Goal: Task Accomplishment & Management: Manage account settings

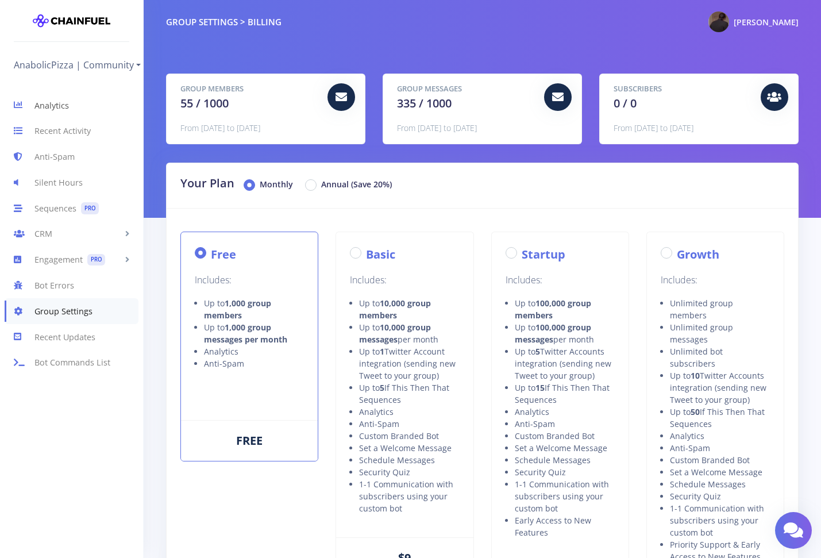
click at [76, 110] on link "Analytics" at bounding box center [71, 106] width 143 height 26
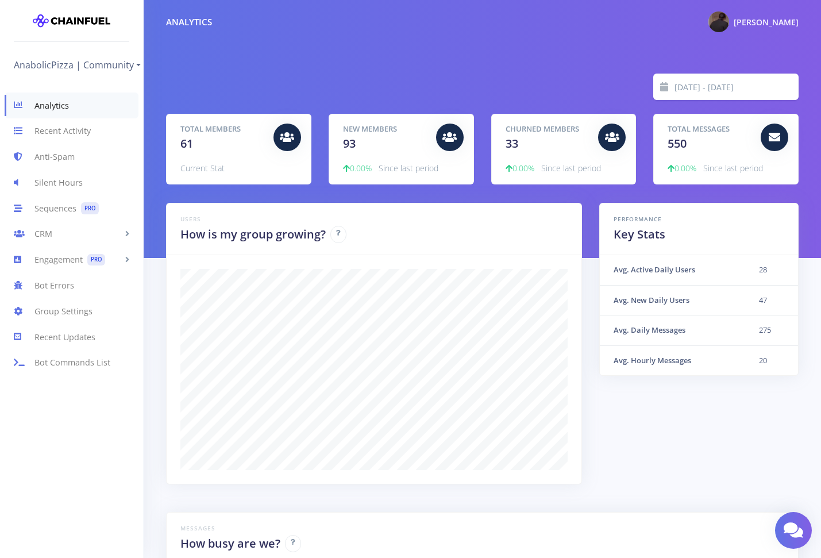
click at [70, 167] on link "Anti-Spam" at bounding box center [71, 157] width 143 height 26
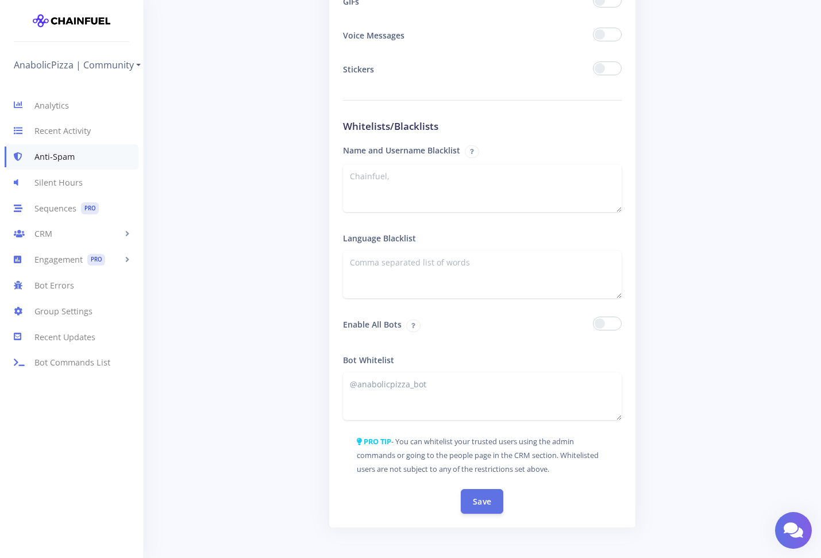
scroll to position [1795, 0]
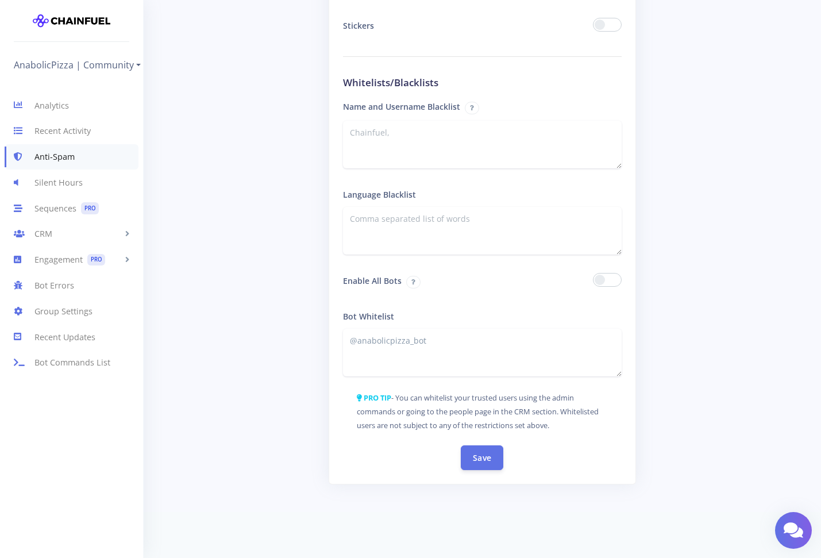
click at [607, 279] on span at bounding box center [607, 280] width 29 height 14
click at [0, 0] on input "checkbox" at bounding box center [0, 0] width 0 height 0
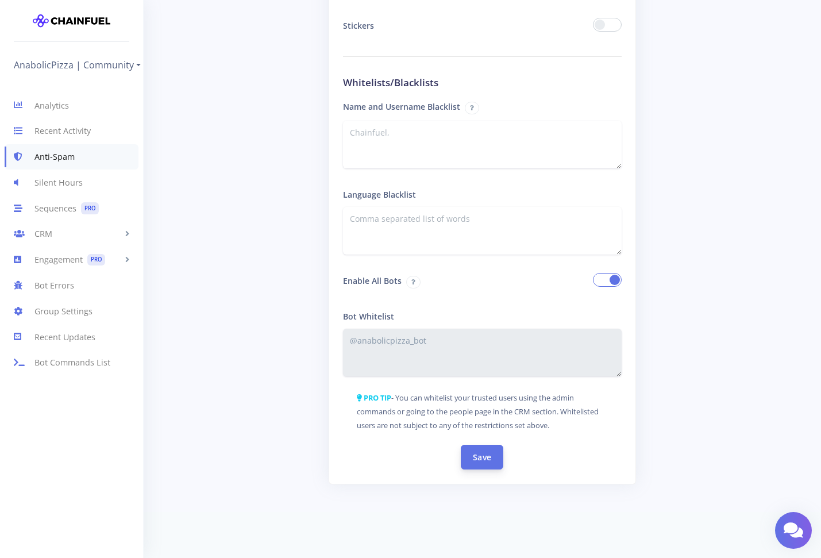
click at [486, 460] on button "Save" at bounding box center [482, 457] width 43 height 25
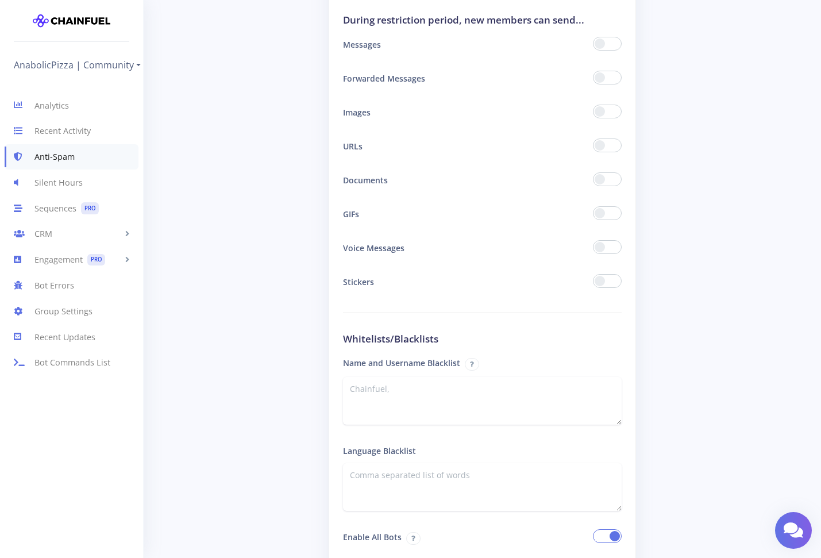
scroll to position [1836, 0]
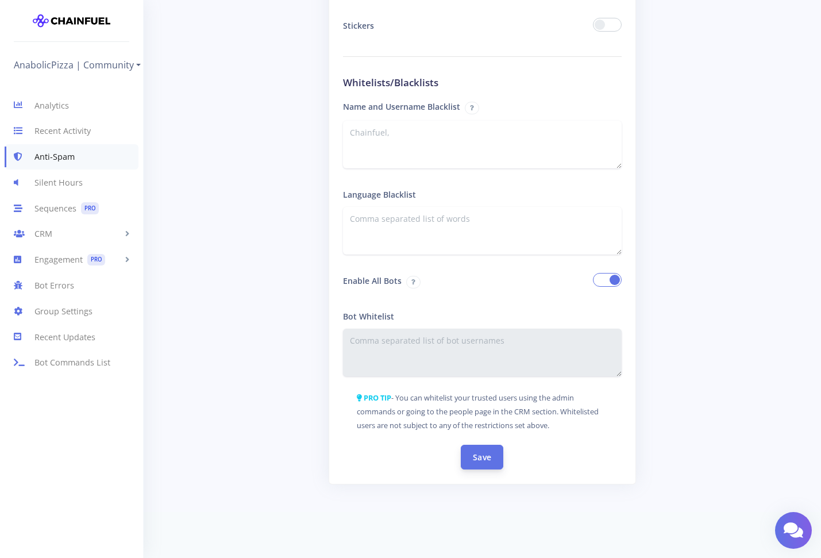
click at [490, 449] on button "Save" at bounding box center [482, 457] width 43 height 25
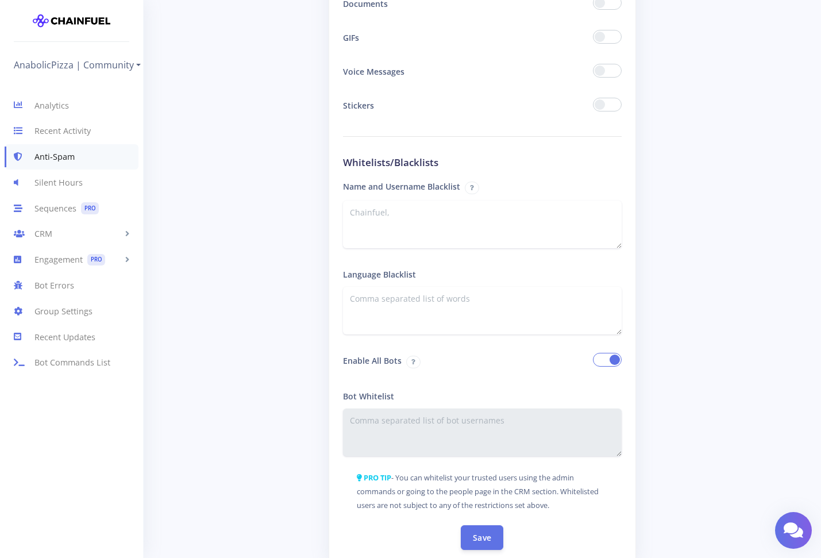
scroll to position [1836, 0]
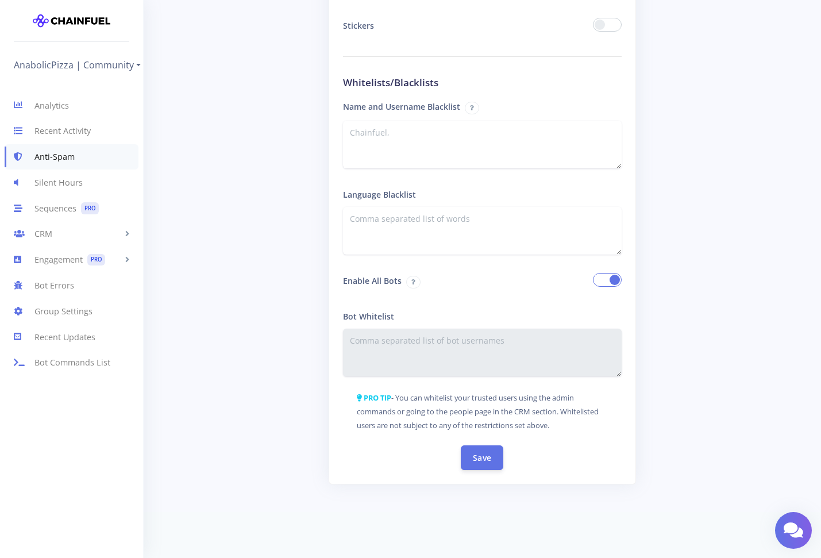
click at [460, 315] on div "Bot Whitelist" at bounding box center [482, 340] width 279 height 72
click at [87, 160] on link "Anti-Spam" at bounding box center [72, 157] width 134 height 26
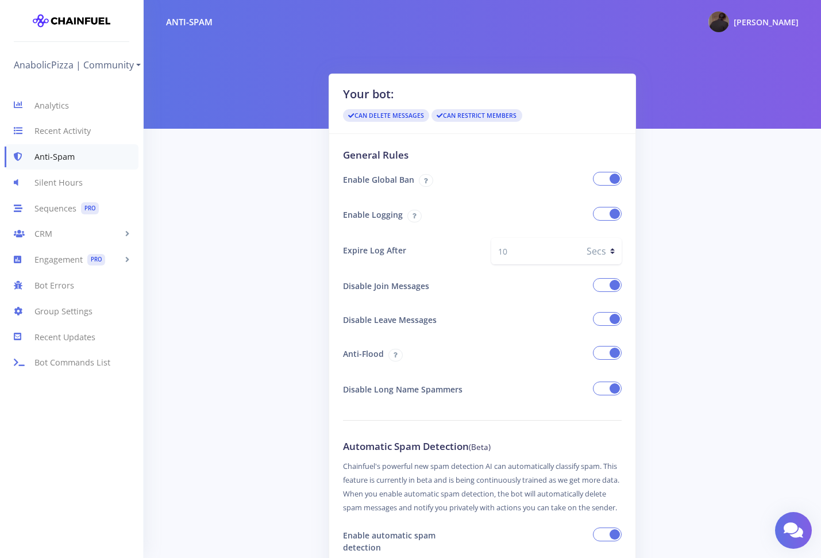
click at [618, 180] on span at bounding box center [607, 179] width 29 height 14
click at [0, 0] on input "checkbox" at bounding box center [0, 0] width 0 height 0
click at [610, 208] on span at bounding box center [607, 214] width 29 height 14
click at [0, 0] on input "checkbox" at bounding box center [0, 0] width 0 height 0
click at [610, 285] on span at bounding box center [607, 285] width 29 height 14
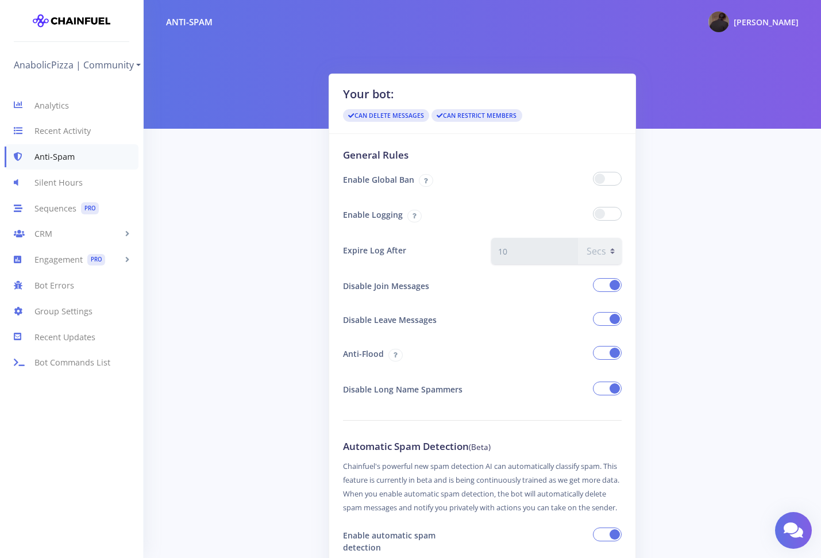
click at [0, 0] on input "checkbox" at bounding box center [0, 0] width 0 height 0
click at [609, 318] on span at bounding box center [607, 319] width 29 height 14
click at [0, 0] on input "checkbox" at bounding box center [0, 0] width 0 height 0
click at [609, 354] on span at bounding box center [607, 353] width 29 height 14
click at [0, 0] on input "checkbox" at bounding box center [0, 0] width 0 height 0
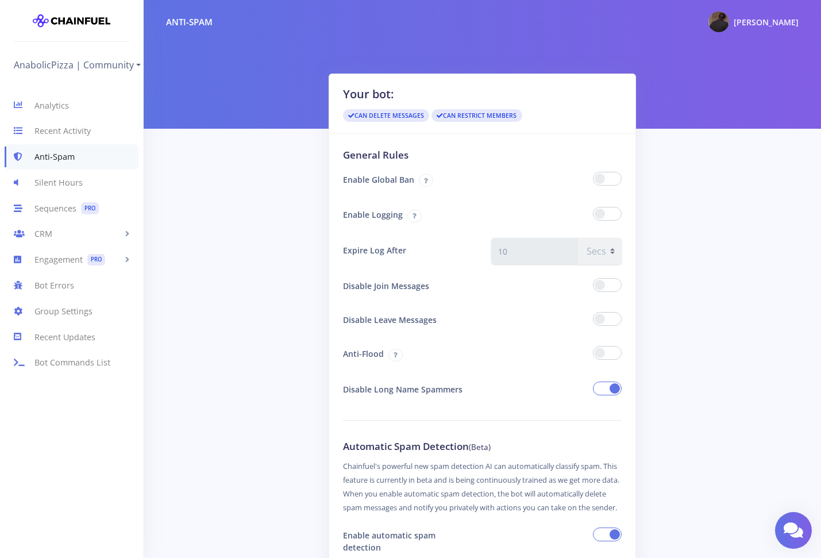
click at [609, 386] on span at bounding box center [607, 389] width 29 height 14
click at [0, 0] on input "checkbox" at bounding box center [0, 0] width 0 height 0
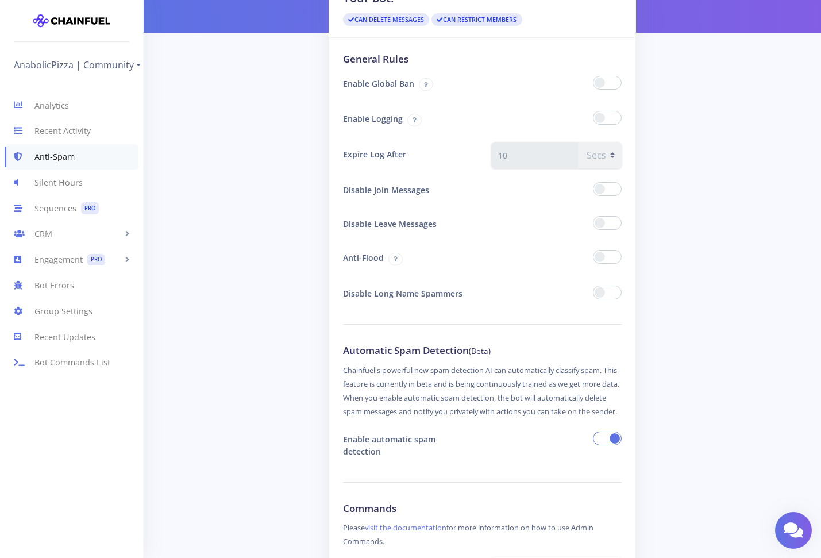
scroll to position [269, 0]
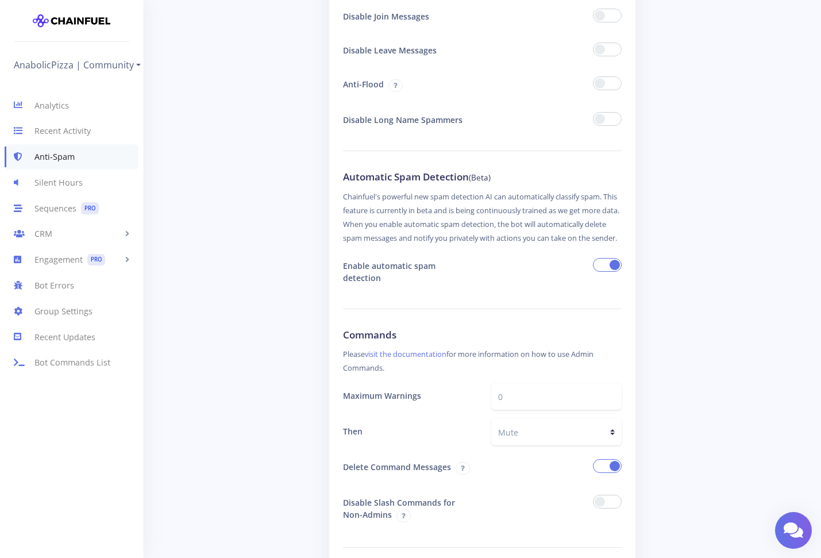
click at [613, 272] on span at bounding box center [607, 265] width 29 height 14
click at [0, 0] on input "checkbox" at bounding box center [0, 0] width 0 height 0
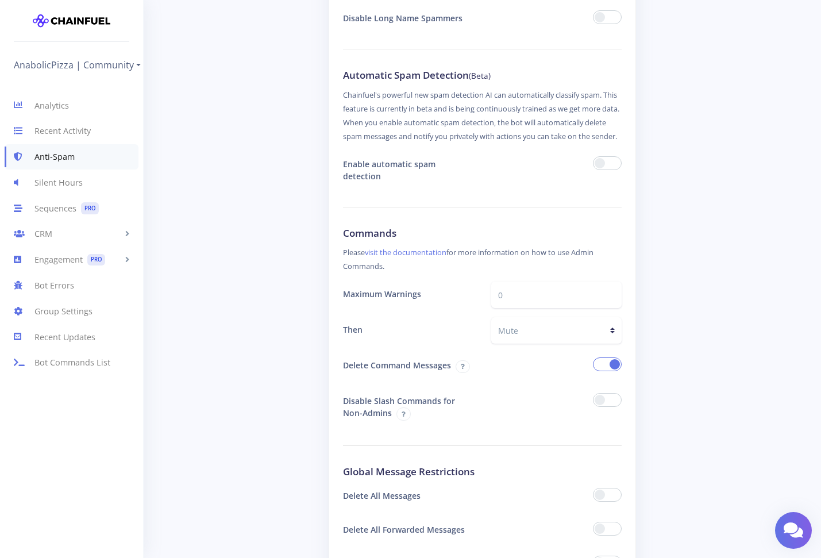
scroll to position [390, 0]
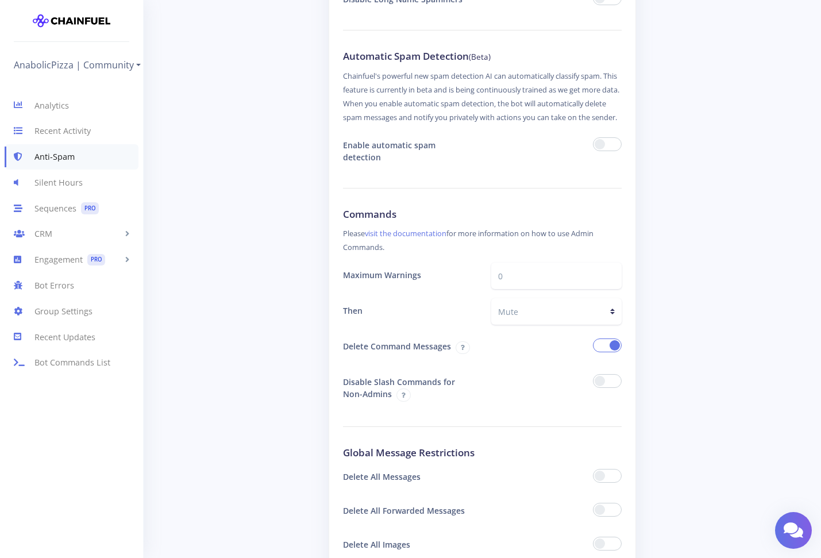
click at [610, 352] on span at bounding box center [607, 345] width 29 height 14
click at [0, 0] on input "checkbox" at bounding box center [0, 0] width 0 height 0
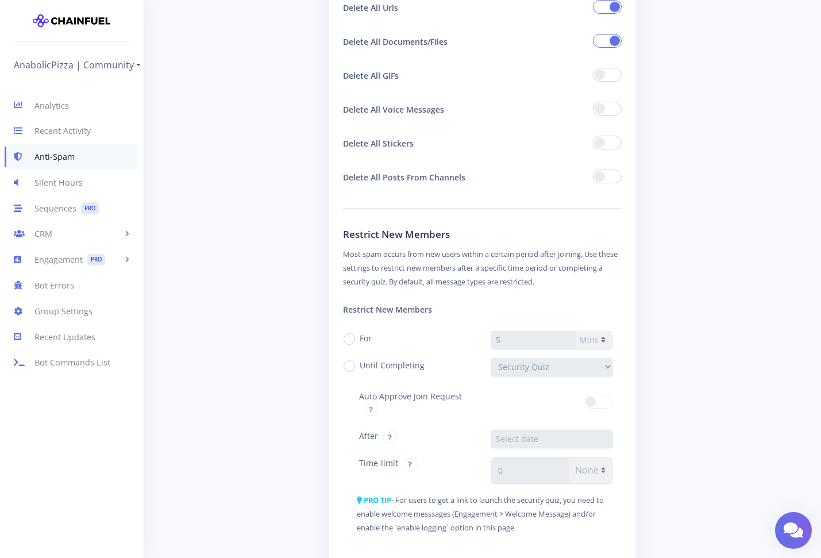
scroll to position [793, 0]
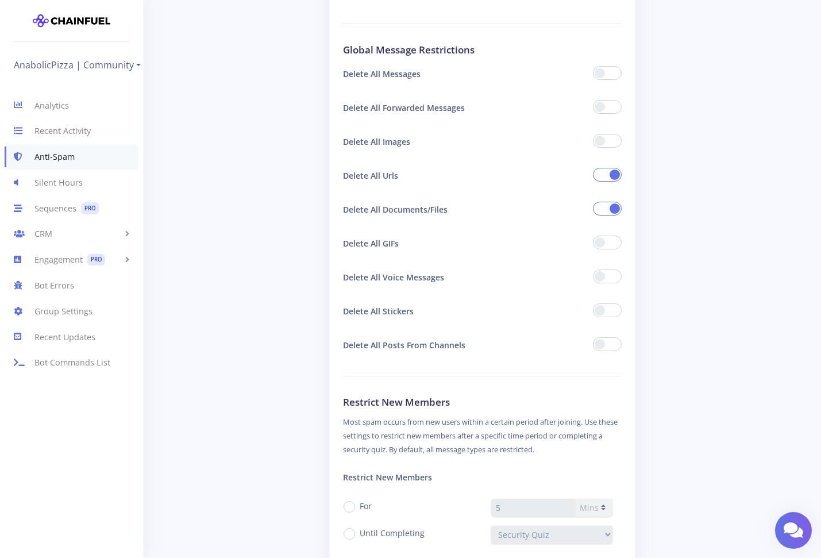
click at [616, 209] on span at bounding box center [607, 209] width 29 height 14
click at [0, 0] on input "checkbox" at bounding box center [0, 0] width 0 height 0
click at [609, 176] on span at bounding box center [607, 175] width 29 height 14
click at [0, 0] on input "checkbox" at bounding box center [0, 0] width 0 height 0
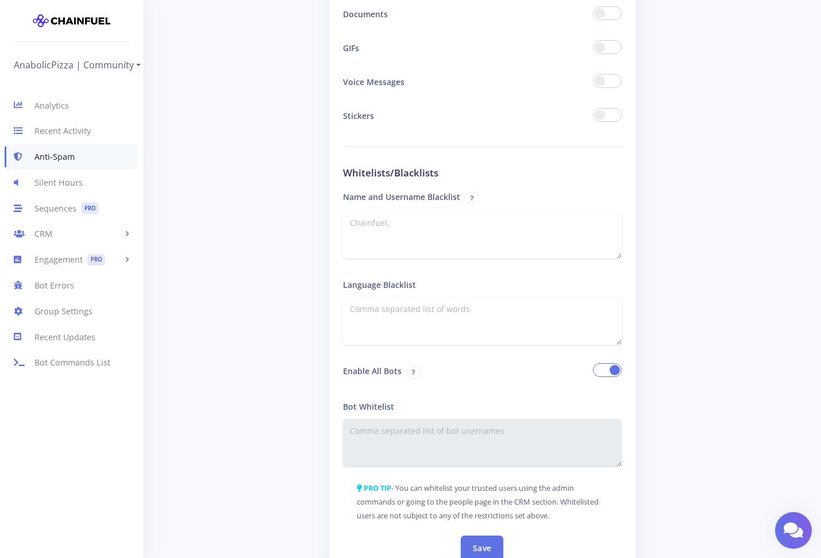
scroll to position [1795, 0]
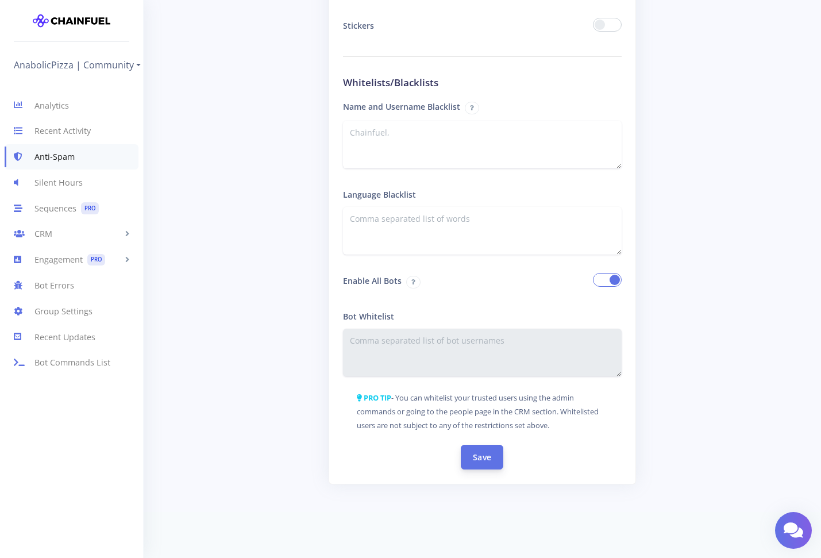
click at [491, 459] on button "Save" at bounding box center [482, 457] width 43 height 25
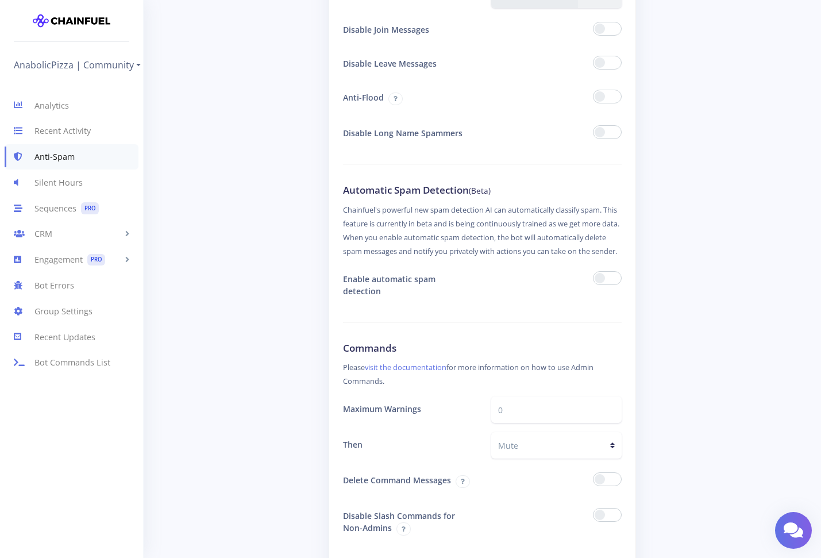
scroll to position [2, 0]
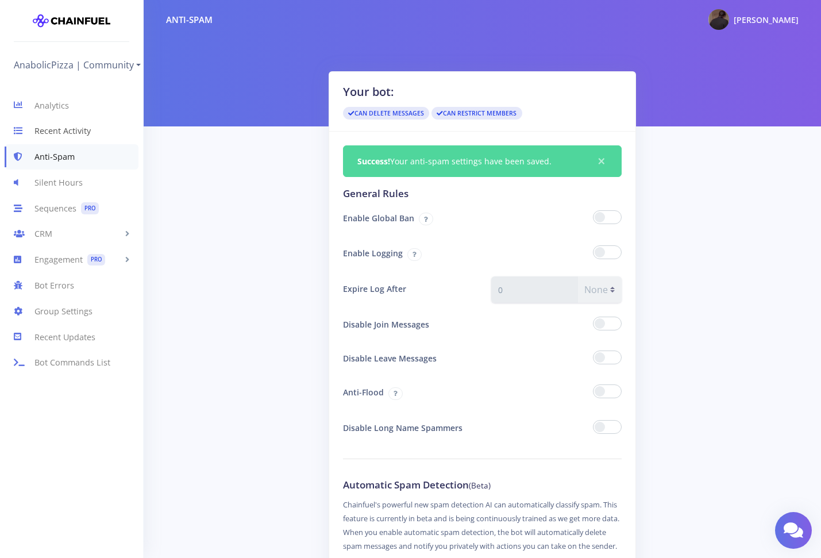
click at [64, 133] on link "Recent Activity" at bounding box center [71, 131] width 143 height 26
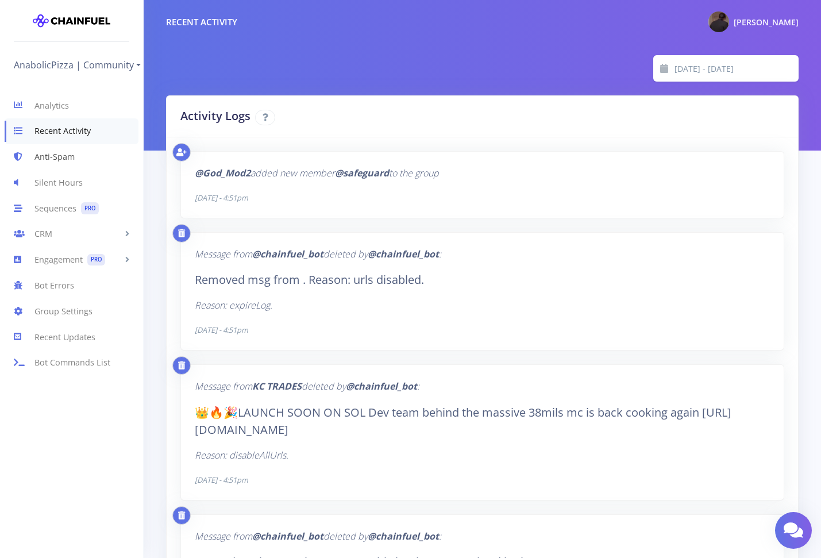
click at [56, 156] on link "Anti-Spam" at bounding box center [71, 157] width 143 height 26
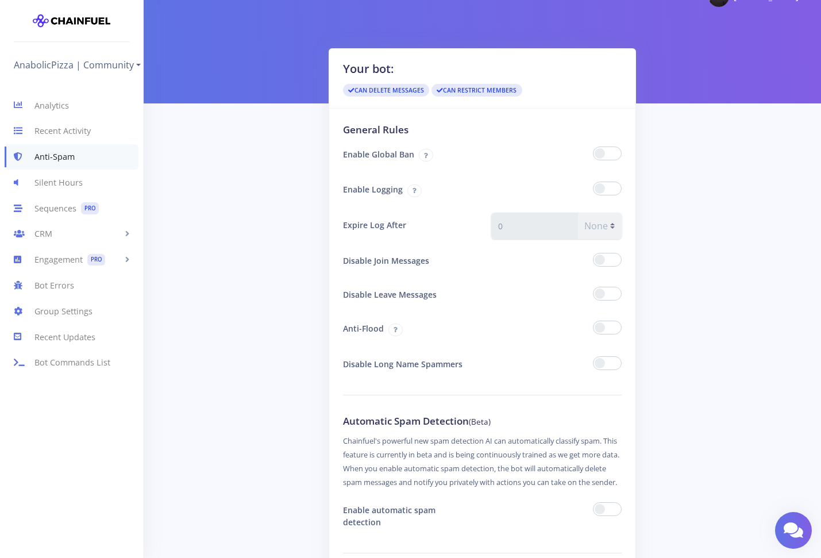
scroll to position [22, 0]
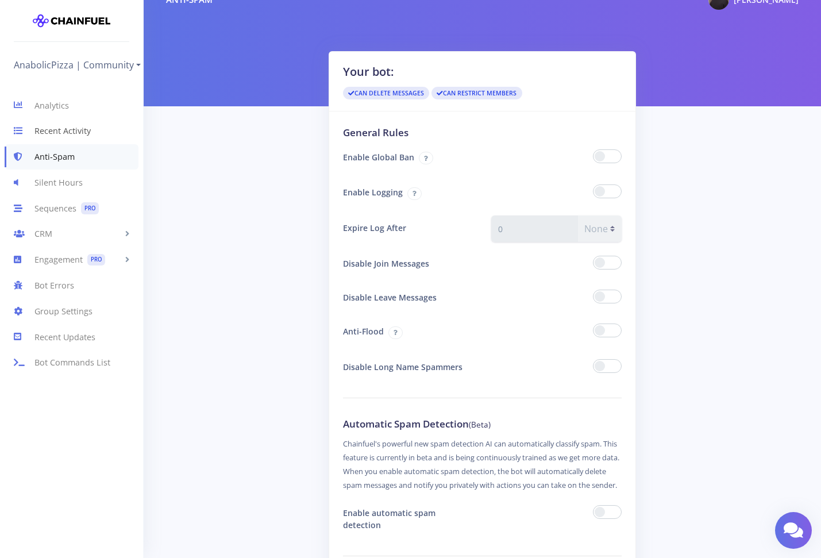
click at [66, 129] on link "Recent Activity" at bounding box center [71, 131] width 143 height 26
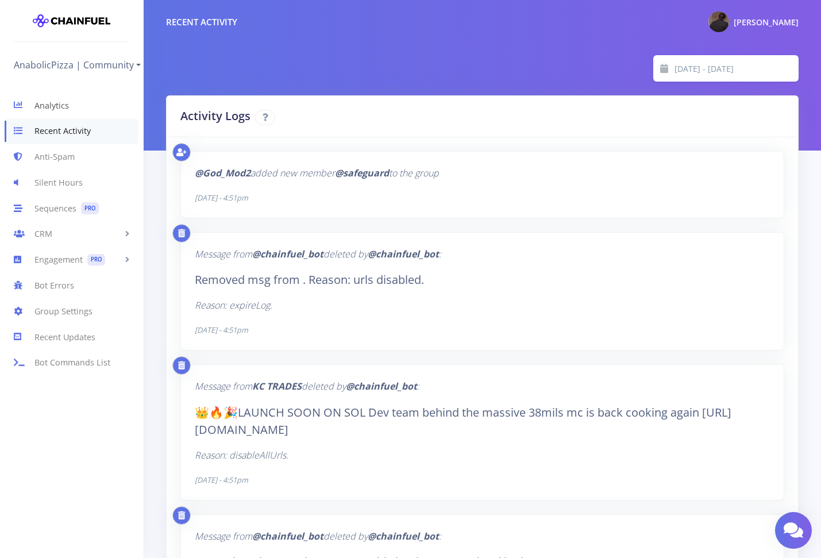
click at [49, 101] on link "Analytics" at bounding box center [71, 106] width 143 height 26
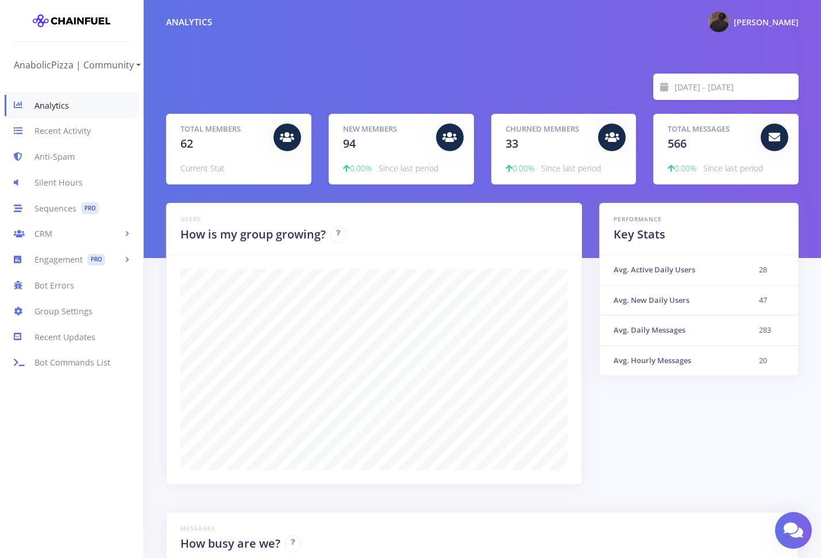
scroll to position [201, 604]
click at [80, 232] on link "CRM" at bounding box center [71, 234] width 143 height 26
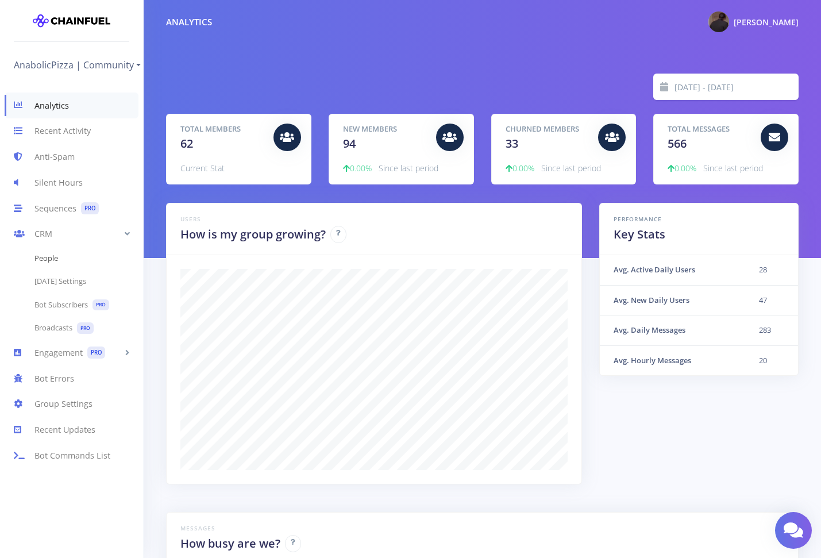
click at [74, 256] on link "People" at bounding box center [71, 258] width 143 height 23
